Goal: Task Accomplishment & Management: Use online tool/utility

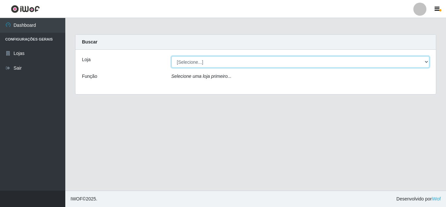
click at [428, 61] on select "[Selecione...] Queiroz [GEOGRAPHIC_DATA] - [GEOGRAPHIC_DATA]" at bounding box center [300, 61] width 258 height 11
select select "462"
click at [171, 56] on select "[Selecione...] Queiroz [GEOGRAPHIC_DATA] - [GEOGRAPHIC_DATA]" at bounding box center [300, 61] width 258 height 11
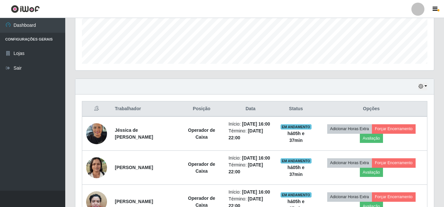
scroll to position [143, 0]
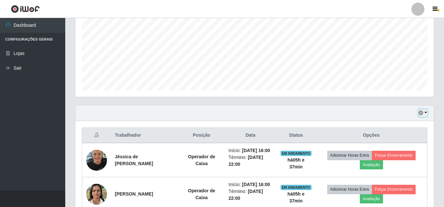
click at [422, 109] on button "button" at bounding box center [423, 113] width 9 height 8
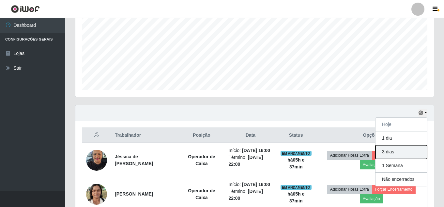
click at [412, 150] on button "3 dias" at bounding box center [402, 152] width 52 height 14
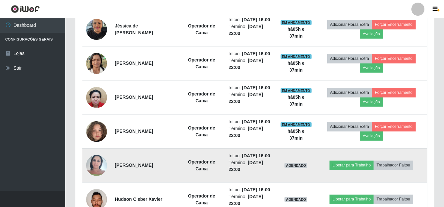
scroll to position [111, 0]
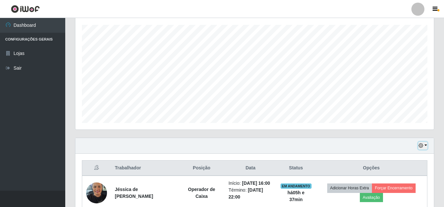
click at [424, 145] on button "button" at bounding box center [423, 146] width 9 height 8
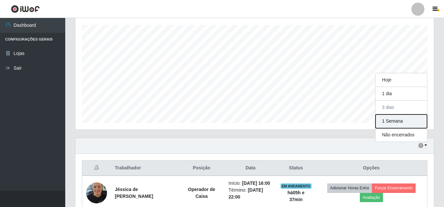
click at [411, 119] on button "1 Semana" at bounding box center [402, 121] width 52 height 14
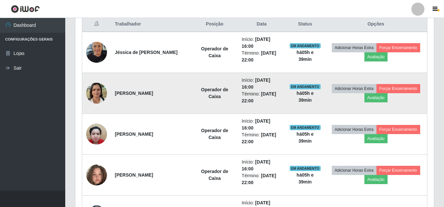
scroll to position [241, 0]
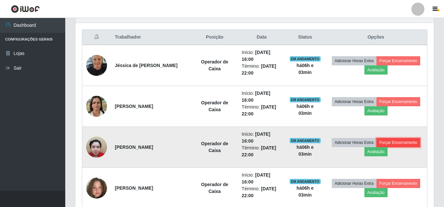
click at [397, 138] on button "Forçar Encerramento" at bounding box center [399, 142] width 44 height 9
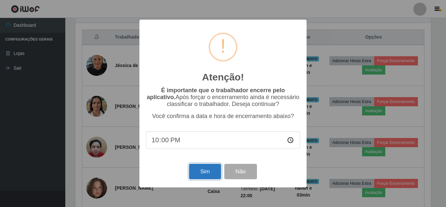
click at [208, 172] on button "Sim" at bounding box center [205, 171] width 32 height 15
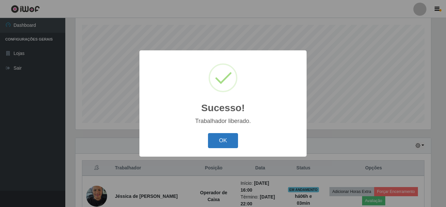
click at [222, 142] on button "OK" at bounding box center [223, 140] width 30 height 15
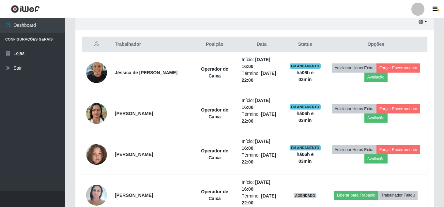
scroll to position [241, 0]
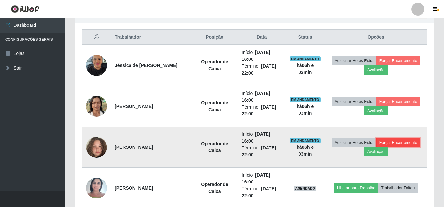
click at [404, 141] on button "Forçar Encerramento" at bounding box center [399, 142] width 44 height 9
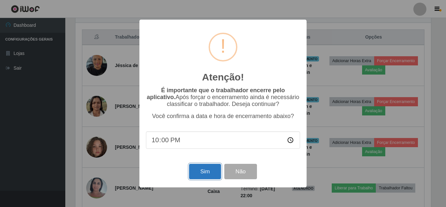
click at [215, 175] on button "Sim" at bounding box center [205, 171] width 32 height 15
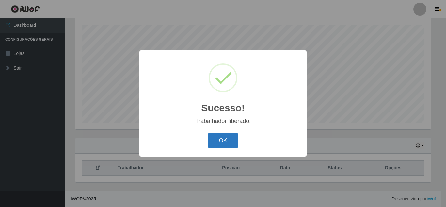
click at [226, 140] on button "OK" at bounding box center [223, 140] width 30 height 15
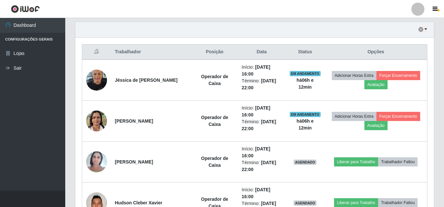
scroll to position [266, 0]
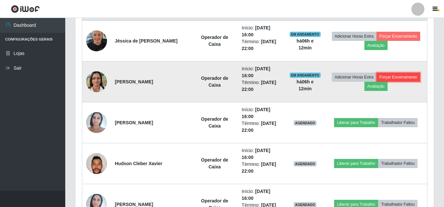
click at [401, 75] on button "Forçar Encerramento" at bounding box center [399, 76] width 44 height 9
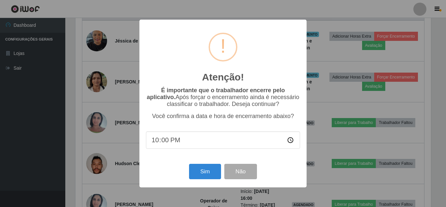
click at [366, 126] on div "Atenção! × É importante que o trabalhador encerre pelo aplicativo. Após forçar …" at bounding box center [223, 103] width 446 height 207
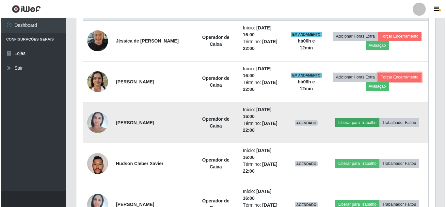
scroll to position [136, 359]
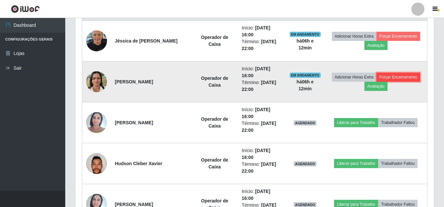
click at [394, 80] on button "Forçar Encerramento" at bounding box center [399, 76] width 44 height 9
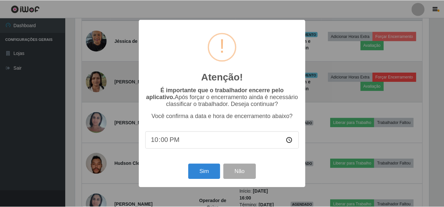
scroll to position [136, 356]
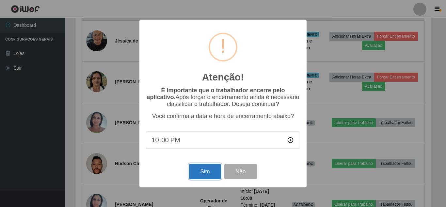
click at [215, 177] on button "Sim" at bounding box center [205, 171] width 32 height 15
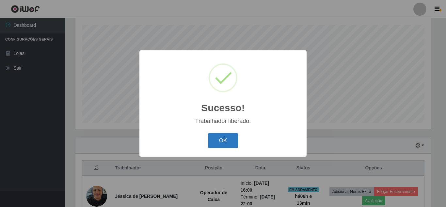
click at [235, 142] on button "OK" at bounding box center [223, 140] width 30 height 15
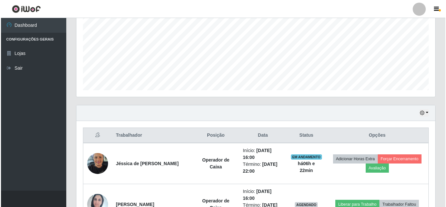
scroll to position [209, 0]
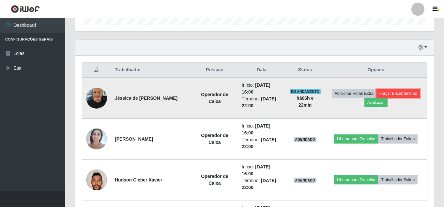
click at [411, 92] on button "Forçar Encerramento" at bounding box center [399, 93] width 44 height 9
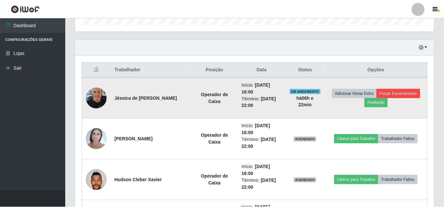
scroll to position [136, 356]
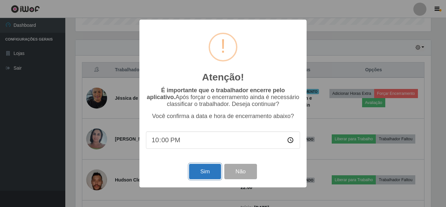
click at [217, 168] on button "Sim" at bounding box center [205, 171] width 32 height 15
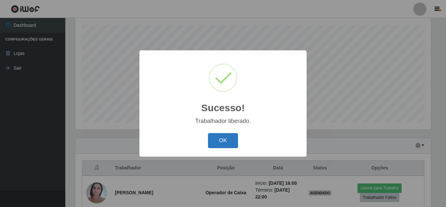
click at [225, 136] on button "OK" at bounding box center [223, 140] width 30 height 15
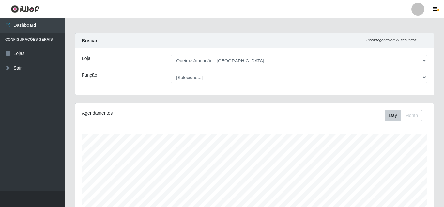
scroll to position [0, 0]
